Goal: Information Seeking & Learning: Learn about a topic

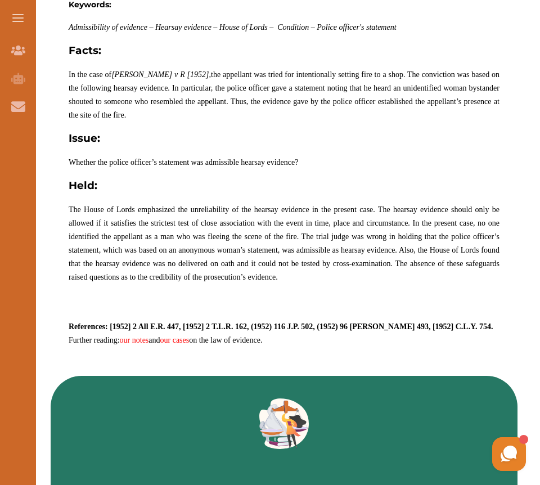
scroll to position [652, 0]
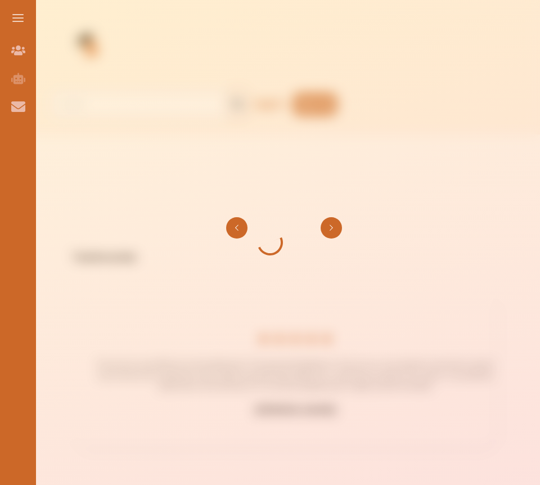
scroll to position [1, 0]
